Goal: Task Accomplishment & Management: Manage account settings

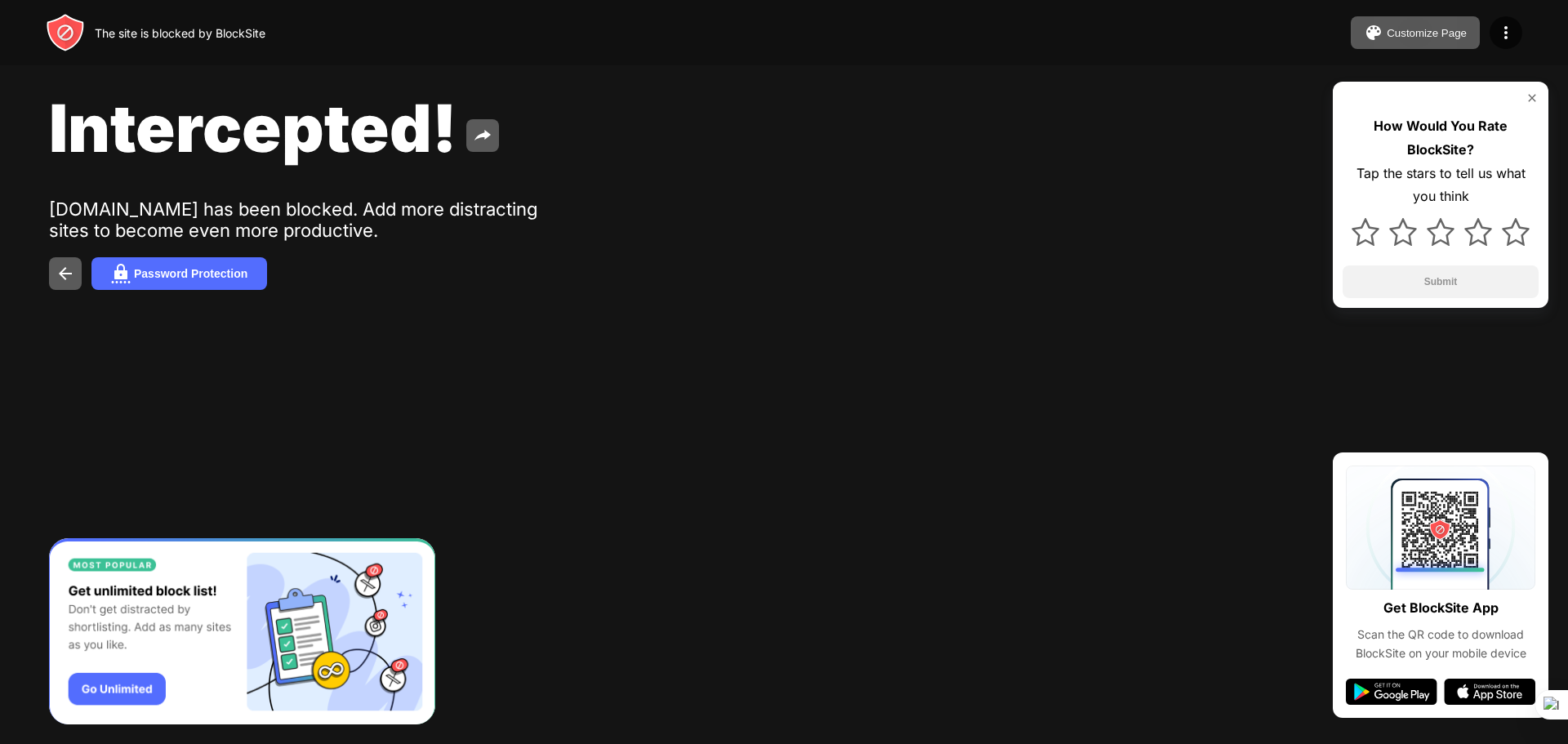
drag, startPoint x: 576, startPoint y: 6, endPoint x: 516, endPoint y: 200, distance: 203.1
drag, startPoint x: 516, startPoint y: 200, endPoint x: 468, endPoint y: 206, distance: 48.4
click at [468, 206] on div "[DOMAIN_NAME] has been blocked. Add more distracting sites to become even more …" at bounding box center [302, 220] width 505 height 43
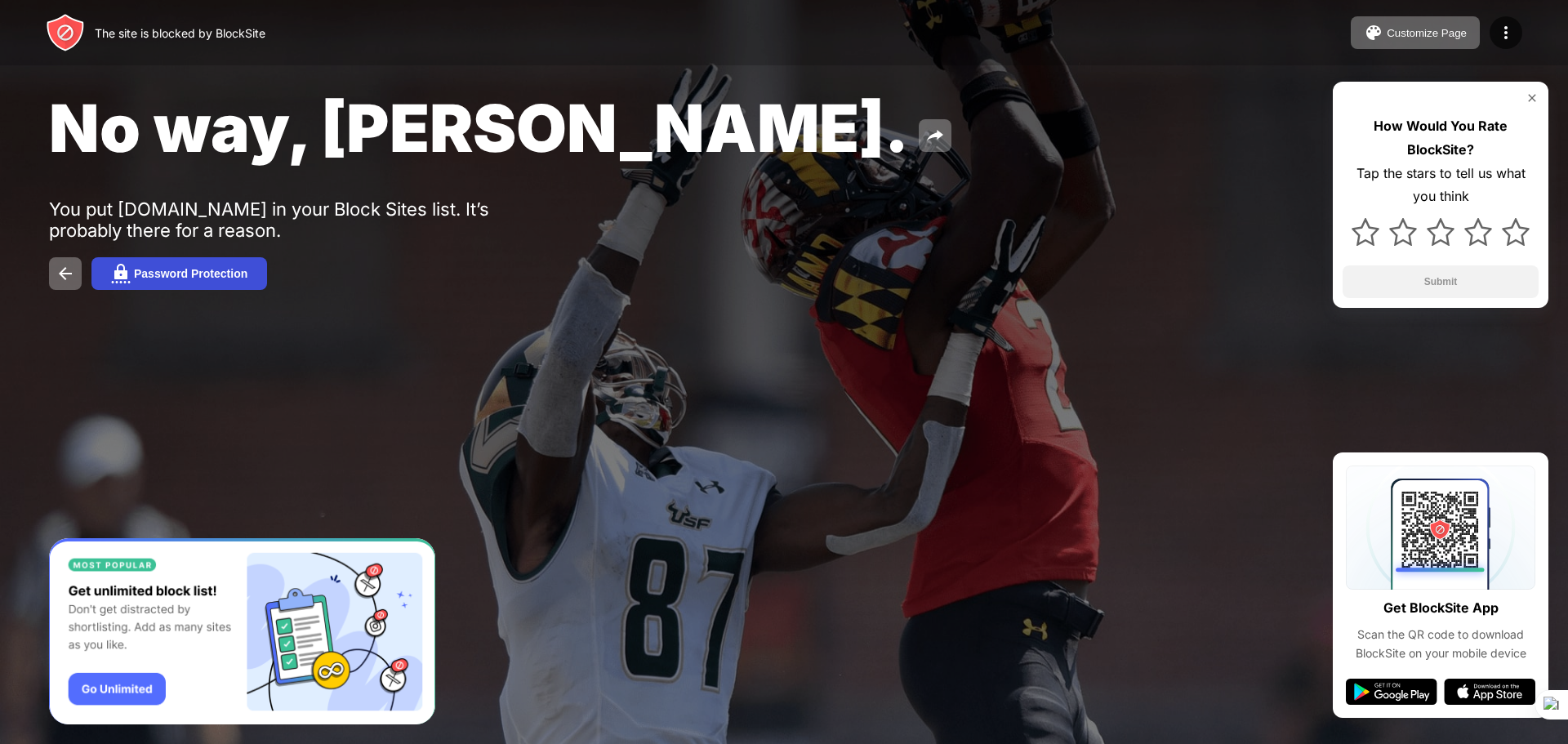
click at [235, 282] on button "Password Protection" at bounding box center [179, 273] width 176 height 32
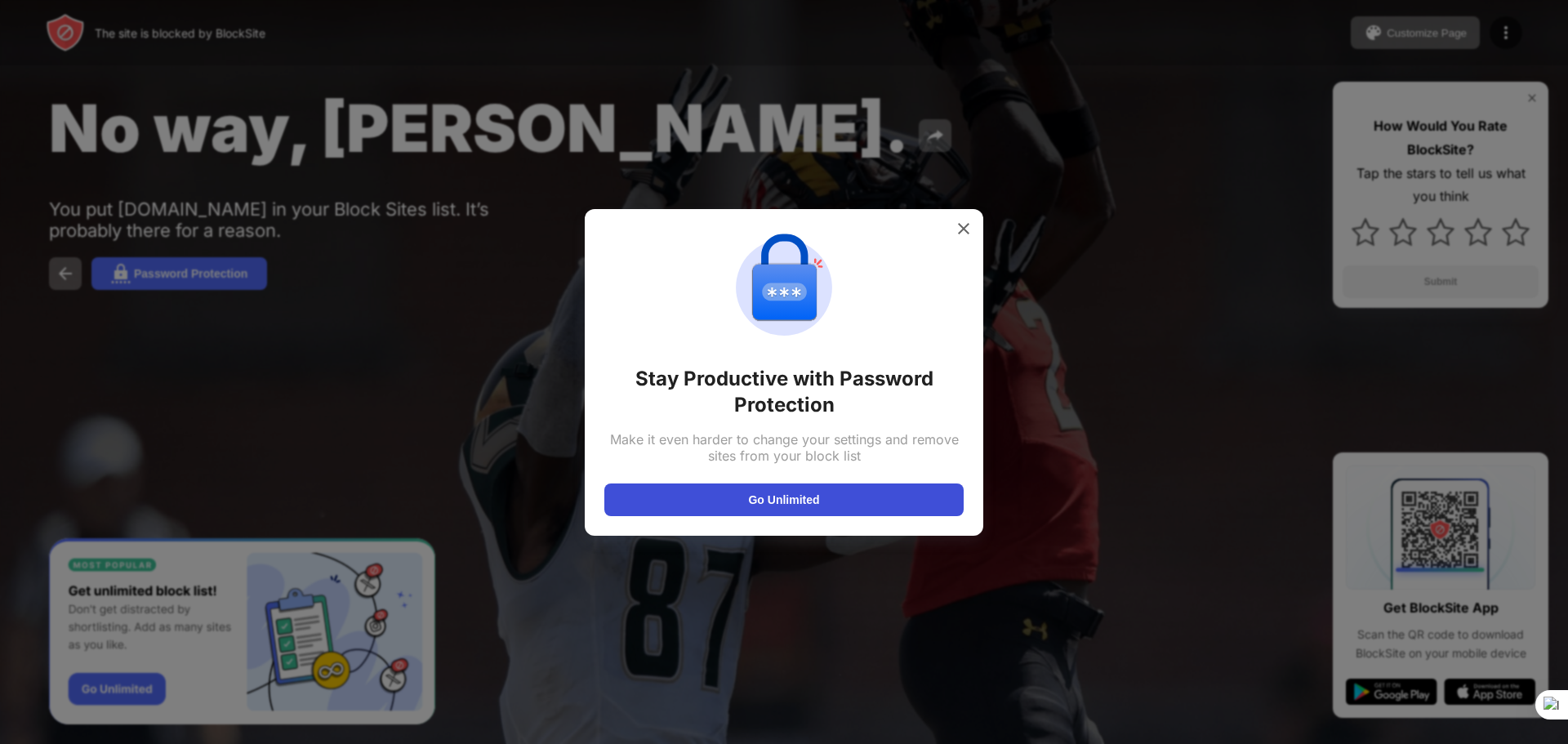
click at [773, 495] on button "Go Unlimited" at bounding box center [784, 500] width 360 height 32
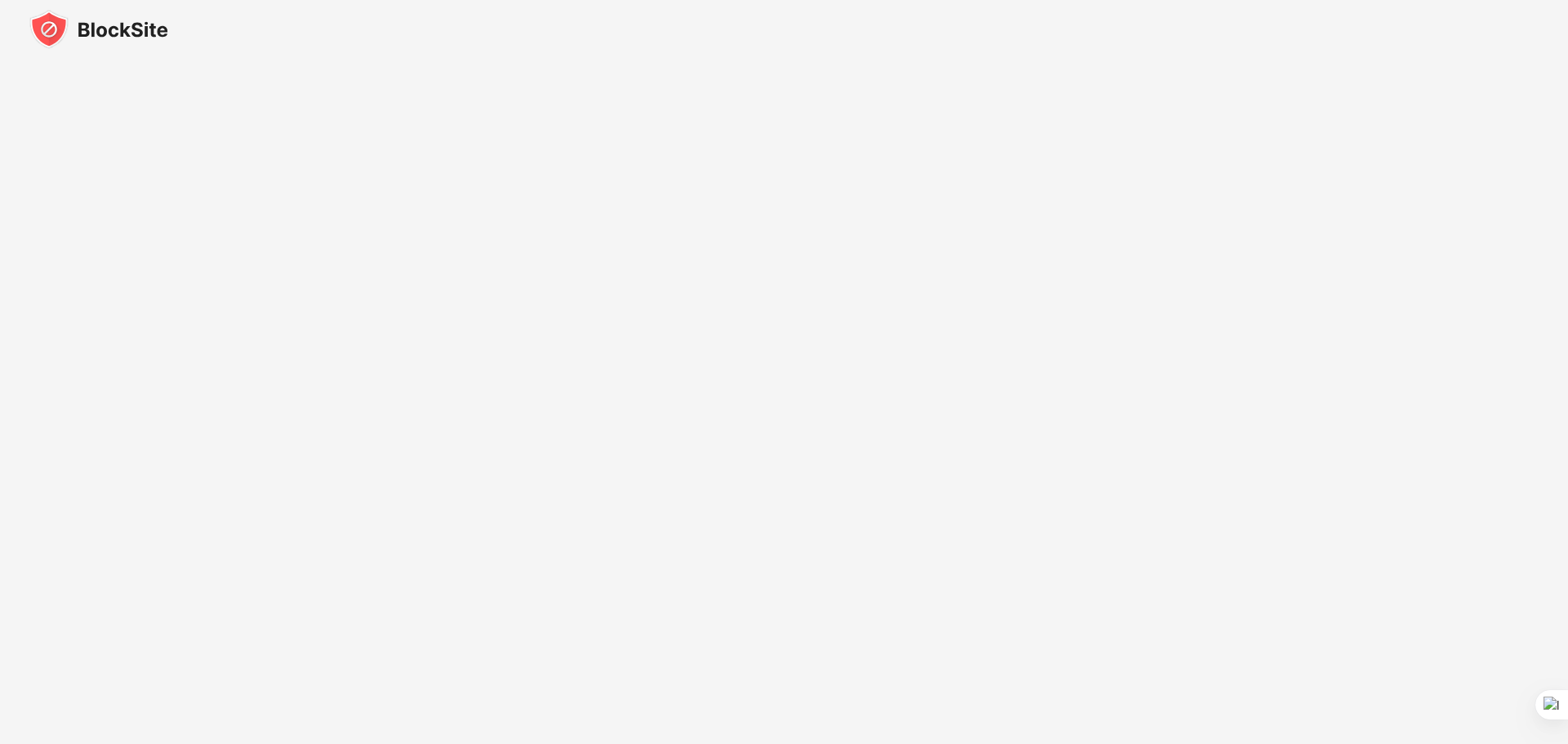
drag, startPoint x: 1465, startPoint y: 4, endPoint x: 1114, endPoint y: 57, distance: 355.0
click at [1114, 57] on div at bounding box center [784, 30] width 1568 height 59
